Goal: Task Accomplishment & Management: Manage account settings

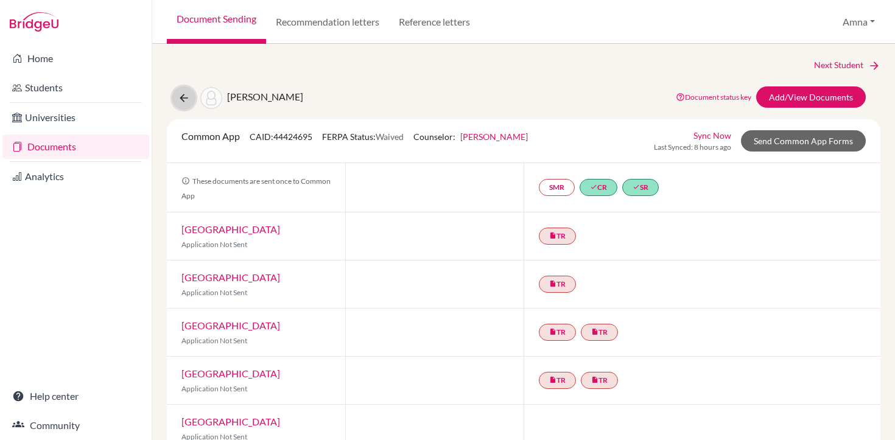
click at [181, 100] on icon at bounding box center [184, 98] width 12 height 12
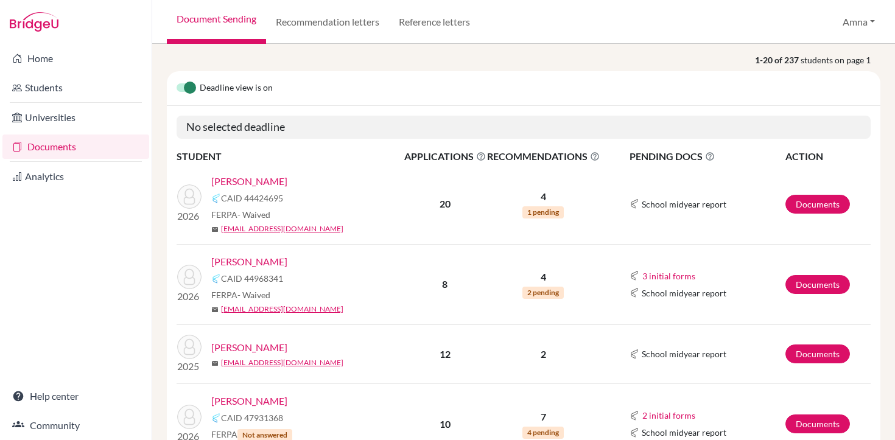
scroll to position [103, 0]
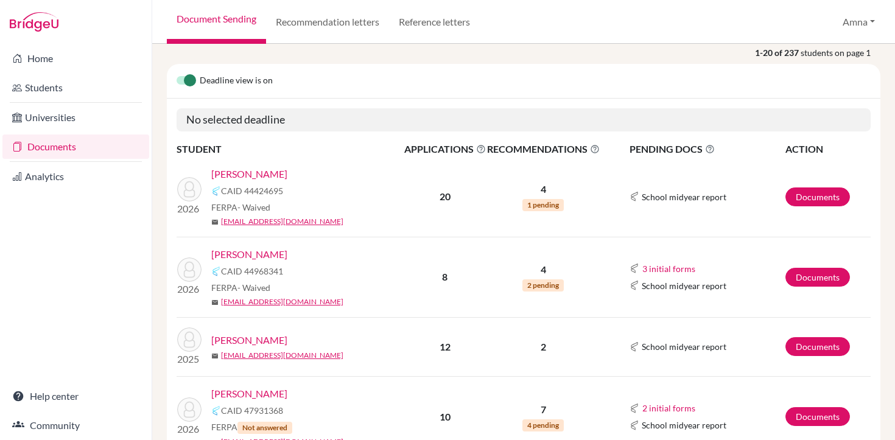
click at [246, 255] on link "Arif, Adam" at bounding box center [249, 254] width 76 height 15
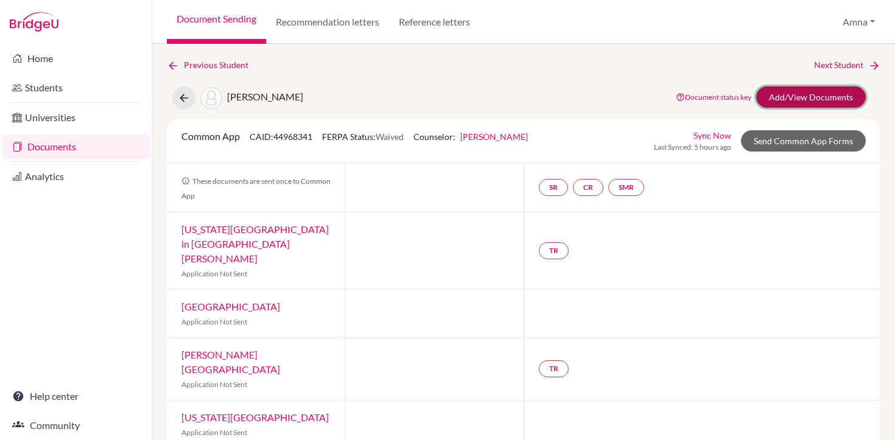
click at [804, 94] on link "Add/View Documents" at bounding box center [811, 96] width 110 height 21
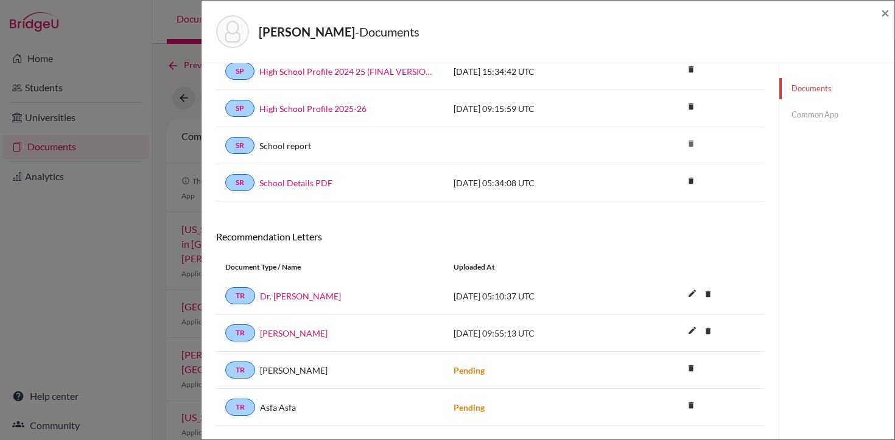
scroll to position [91, 0]
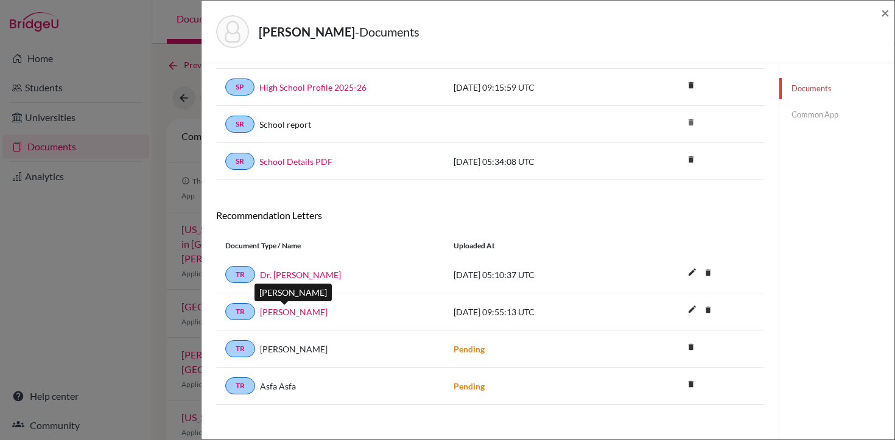
click at [284, 314] on link "Atiqa Firdous" at bounding box center [294, 312] width 68 height 13
